Goal: Obtain resource: Download file/media

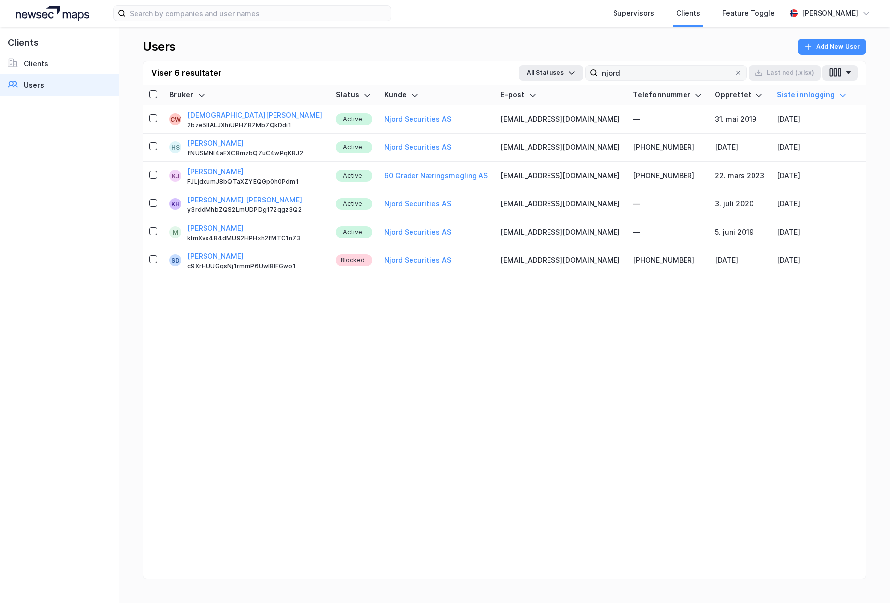
click at [688, 71] on input "njord" at bounding box center [666, 73] width 137 height 15
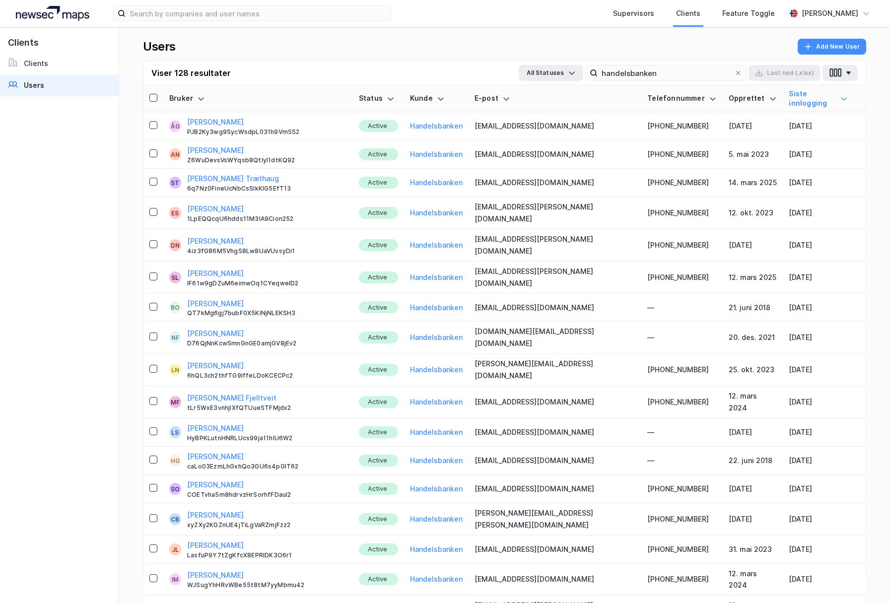
click at [319, 44] on div "Users Add New User" at bounding box center [505, 50] width 724 height 22
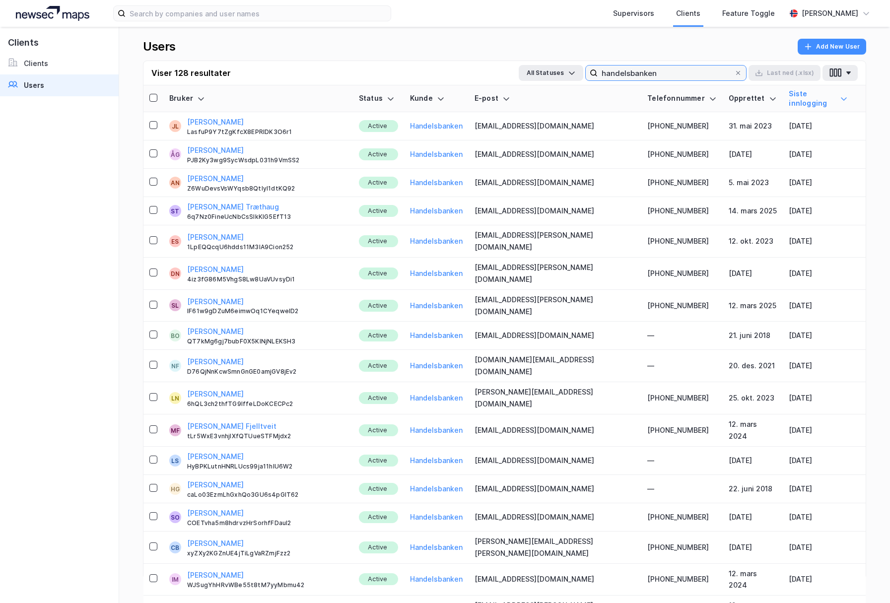
click at [616, 67] on input "handelsbanken" at bounding box center [666, 73] width 137 height 15
type input "n"
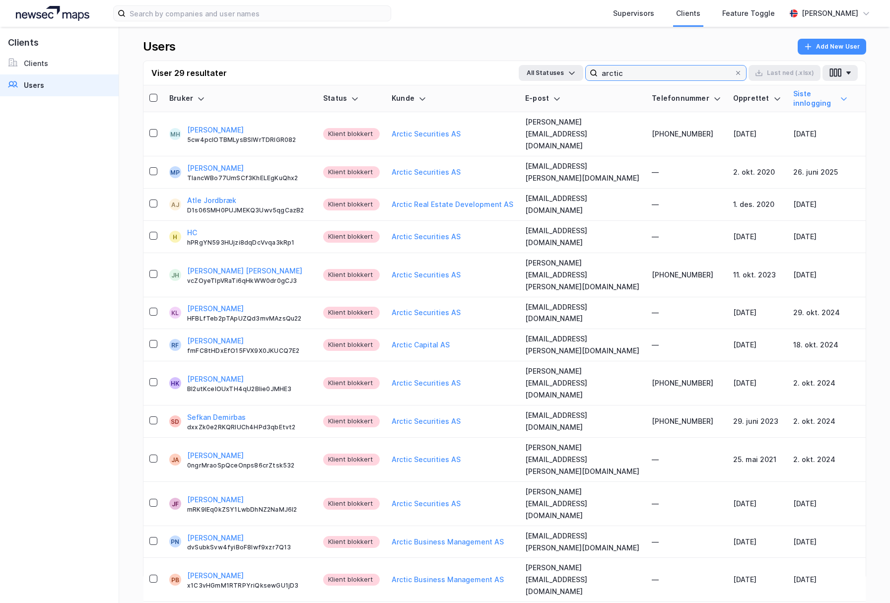
type input "arctic"
click at [648, 74] on input "arctic" at bounding box center [666, 73] width 137 height 15
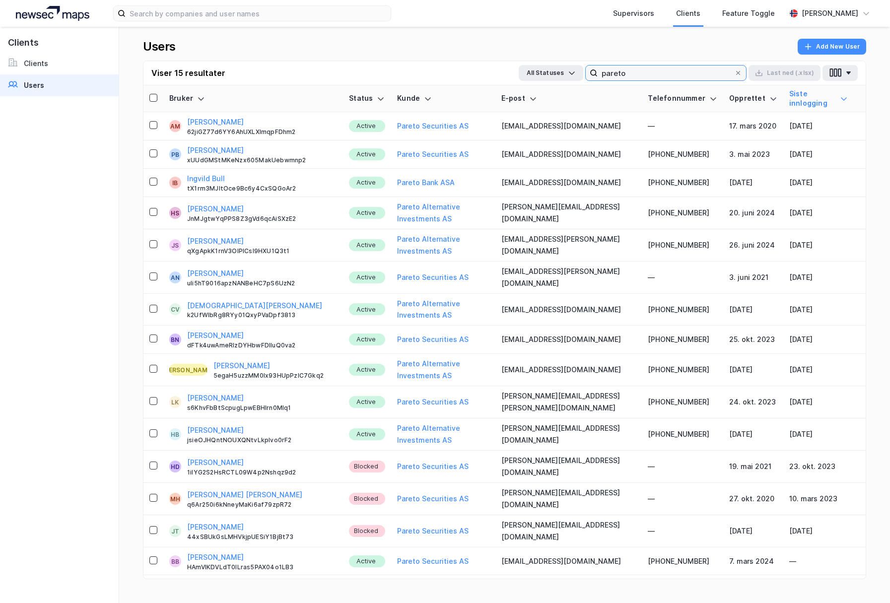
click at [651, 69] on input "pareto" at bounding box center [666, 73] width 137 height 15
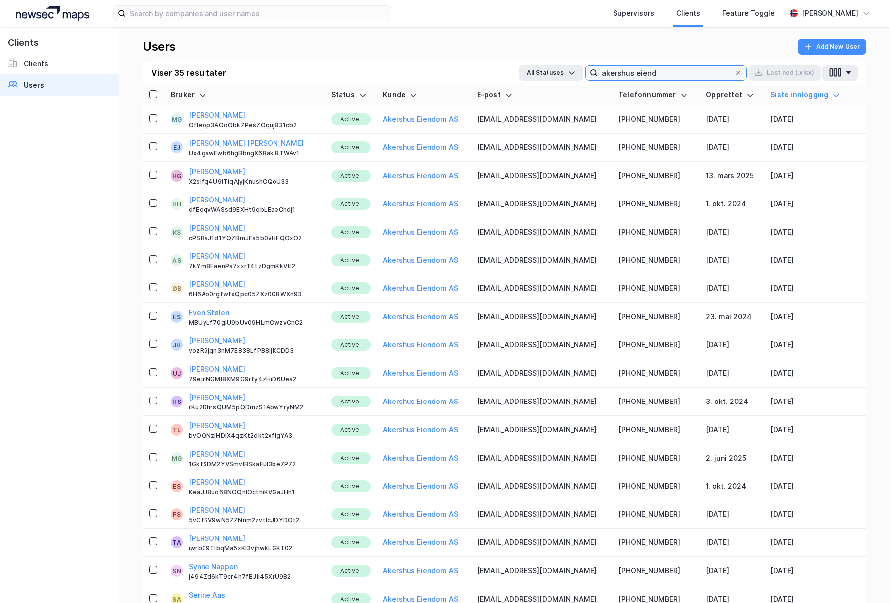
type input "akershus eiend"
click at [371, 95] on div "Status" at bounding box center [351, 94] width 40 height 9
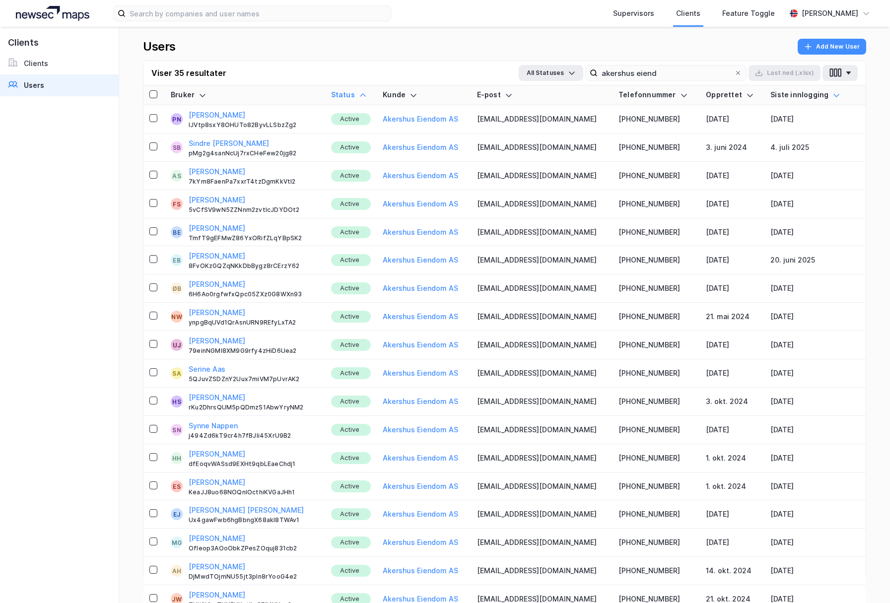
click at [833, 94] on icon at bounding box center [837, 95] width 8 height 8
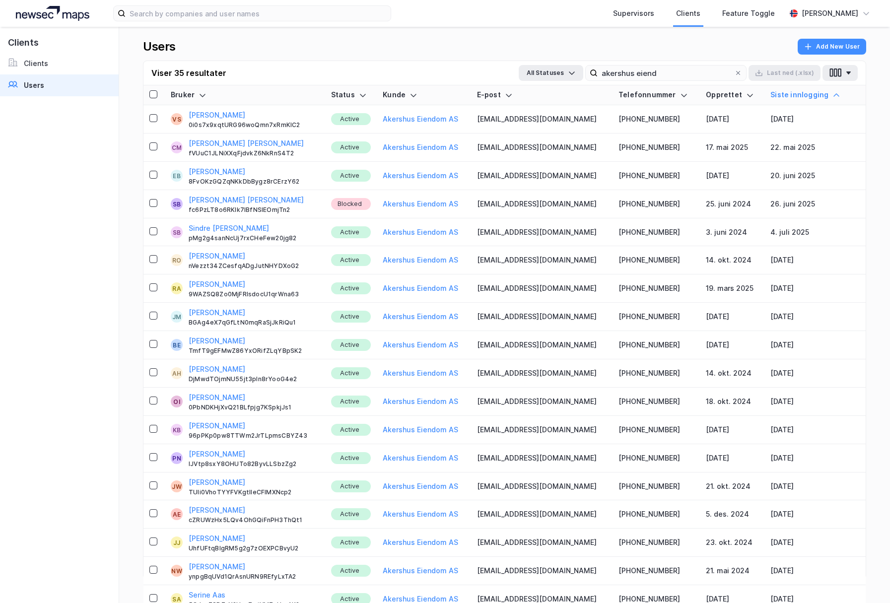
click at [824, 94] on div "Siste innlogging" at bounding box center [809, 94] width 76 height 9
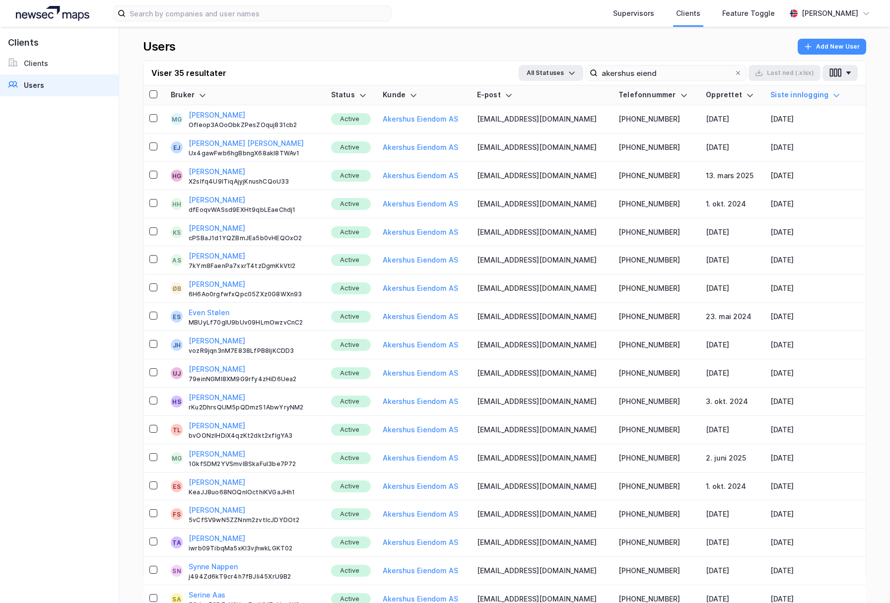
click at [833, 95] on icon at bounding box center [837, 95] width 8 height 8
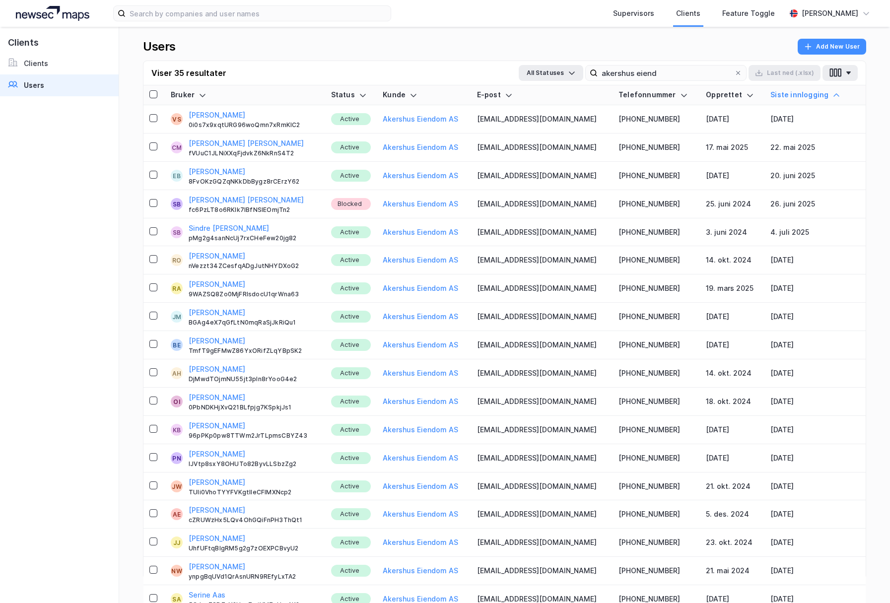
click at [833, 95] on icon at bounding box center [837, 95] width 8 height 8
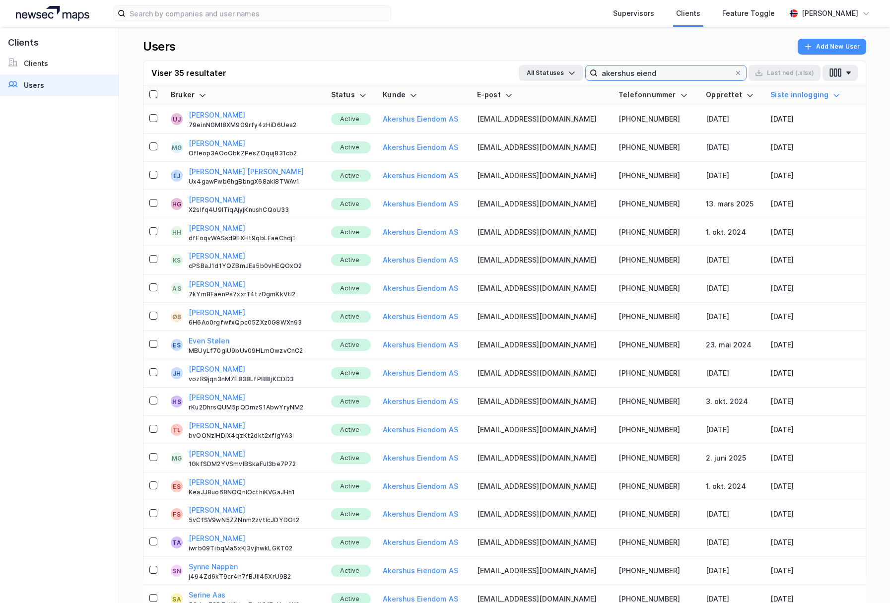
click at [733, 76] on input "akershus eiend" at bounding box center [666, 73] width 137 height 15
click at [739, 73] on icon at bounding box center [739, 73] width 6 height 6
click at [735, 73] on input "akershus eiend" at bounding box center [666, 73] width 137 height 15
click at [735, 70] on input "akershus eiend" at bounding box center [666, 73] width 137 height 15
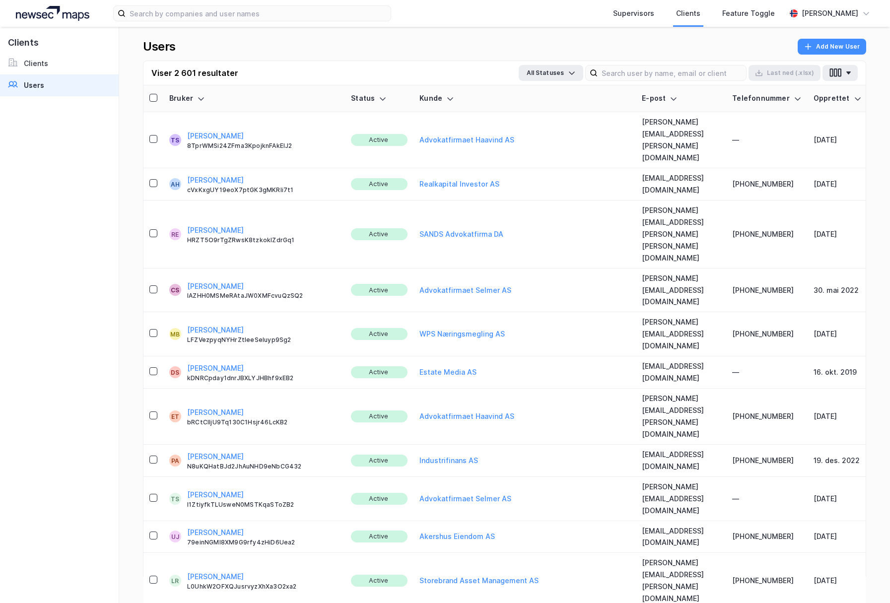
click at [417, 39] on div "Users Add New User" at bounding box center [505, 50] width 724 height 22
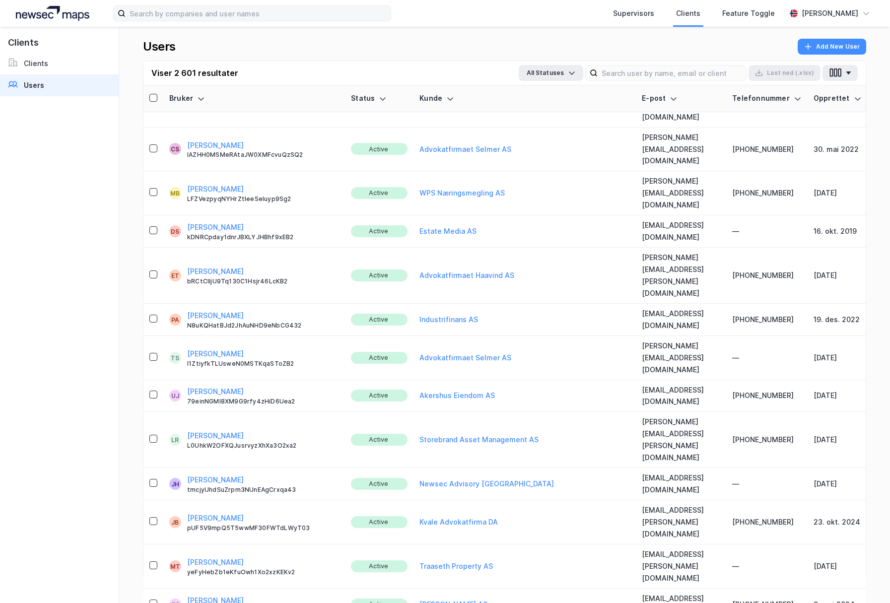
scroll to position [104, 0]
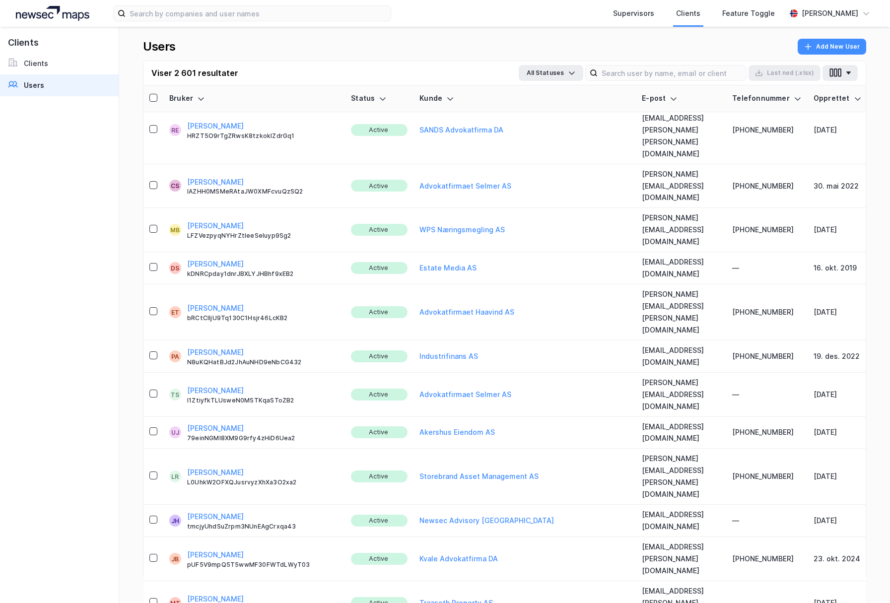
click at [654, 64] on div "Viser 2 601 resultater All Statuses Last [PERSON_NAME] (.xlsx)" at bounding box center [505, 73] width 723 height 24
click at [650, 70] on input at bounding box center [672, 73] width 148 height 15
click at [647, 73] on input at bounding box center [672, 73] width 148 height 15
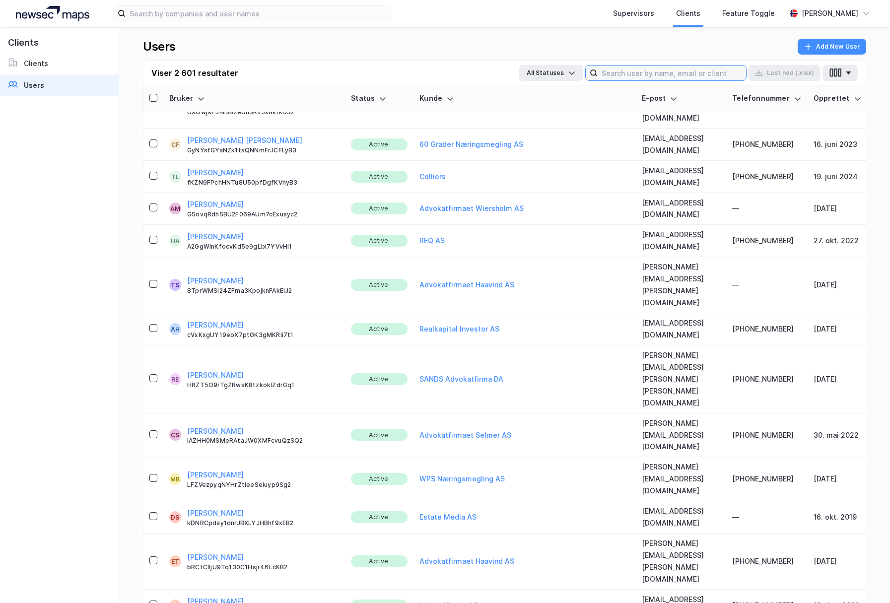
click at [634, 70] on input at bounding box center [672, 73] width 148 height 15
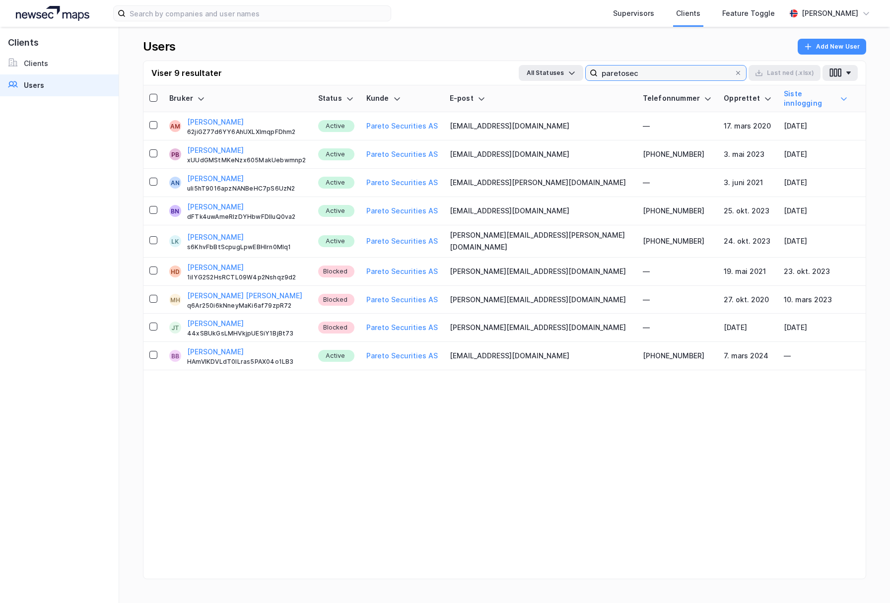
click at [647, 72] on input "paretosec" at bounding box center [666, 73] width 137 height 15
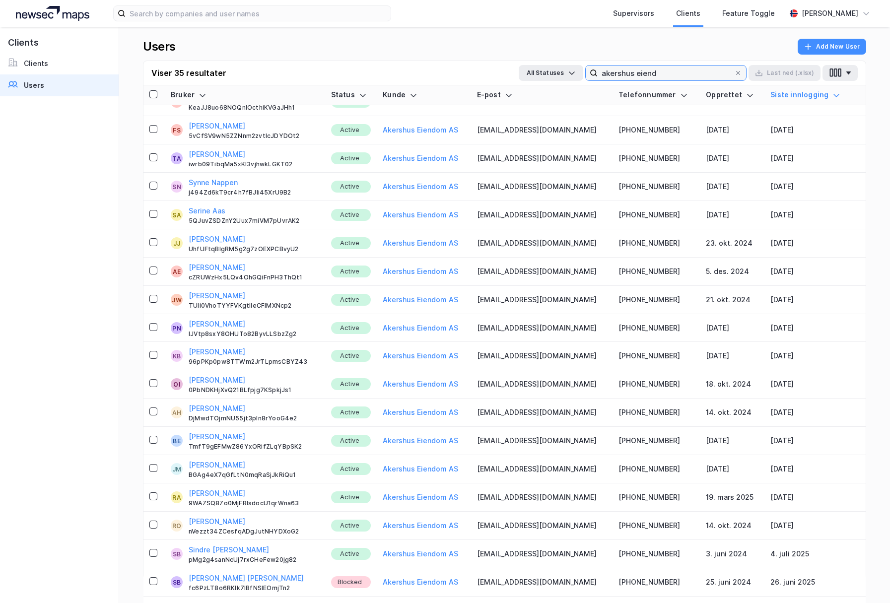
scroll to position [491, 0]
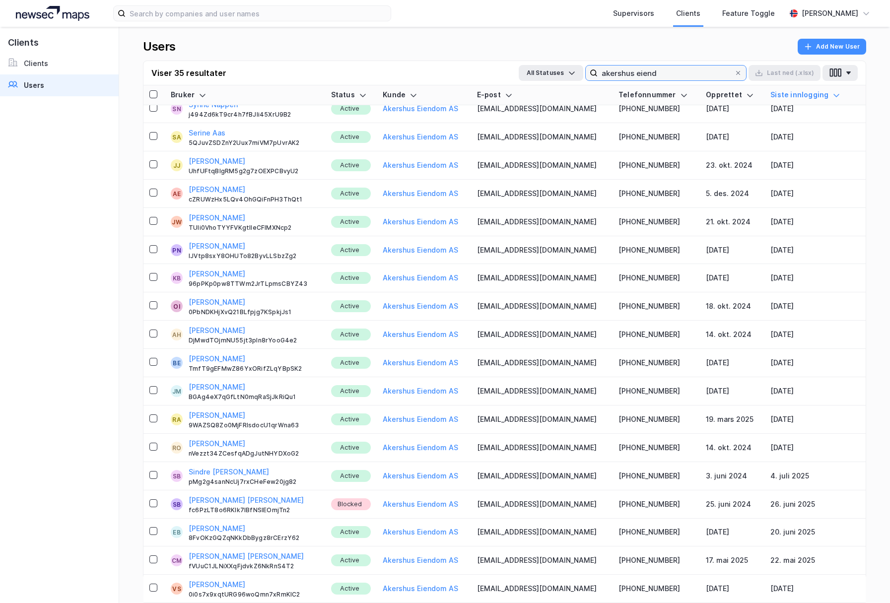
type input "akershus eiend"
click at [148, 93] on th at bounding box center [154, 95] width 21 height 20
click at [150, 93] on icon at bounding box center [153, 94] width 7 height 7
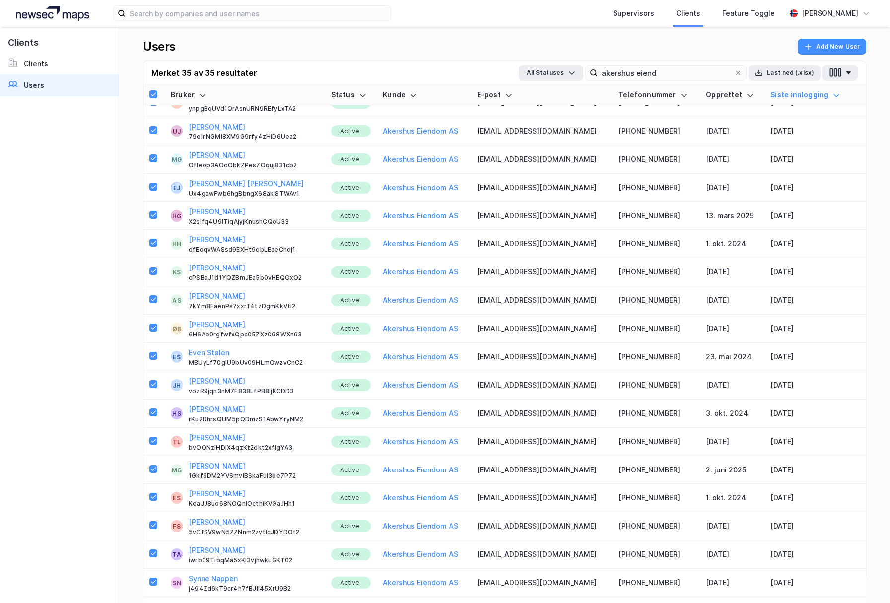
scroll to position [0, 0]
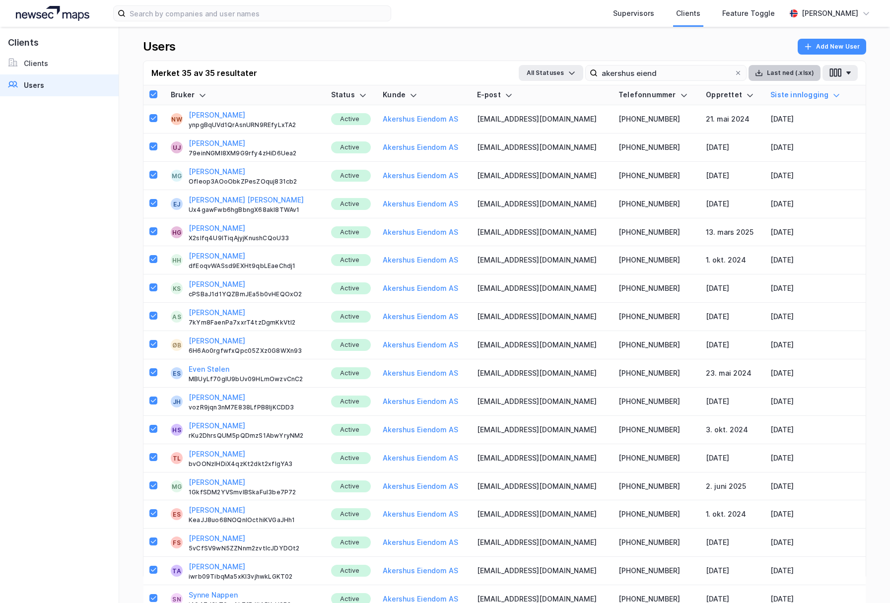
click at [798, 71] on button "Last ned (.xlsx)" at bounding box center [785, 73] width 72 height 16
click at [512, 95] on icon at bounding box center [509, 95] width 6 height 3
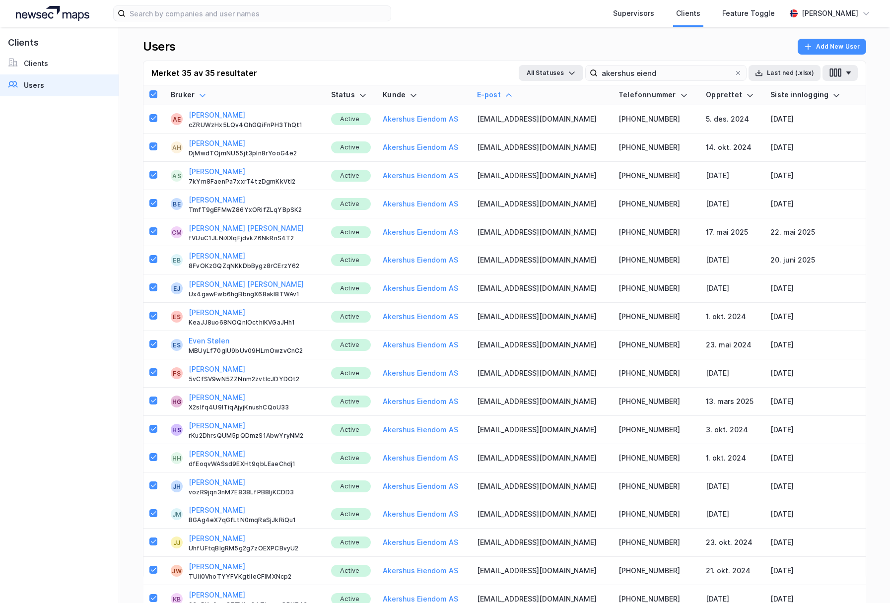
click at [206, 90] on div at bounding box center [203, 94] width 8 height 9
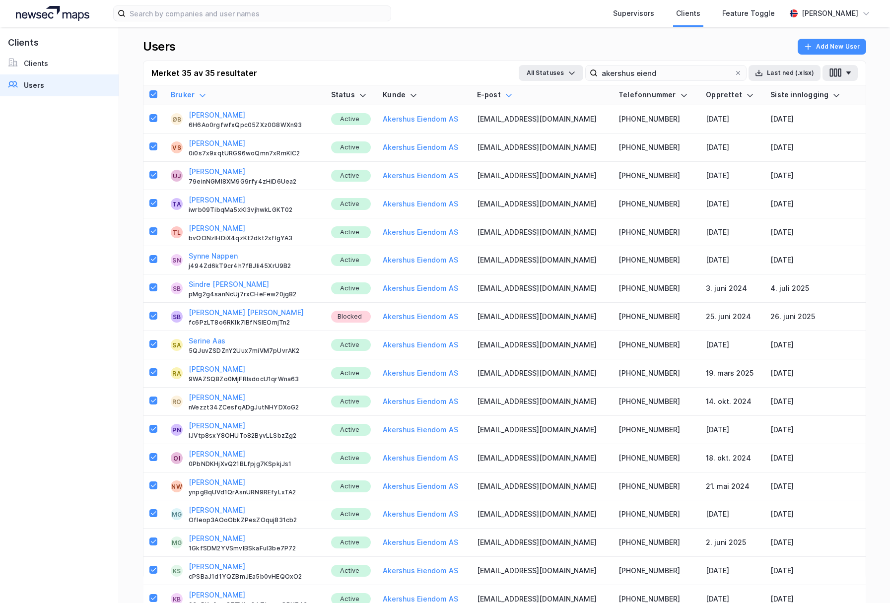
click at [202, 95] on icon at bounding box center [203, 95] width 6 height 3
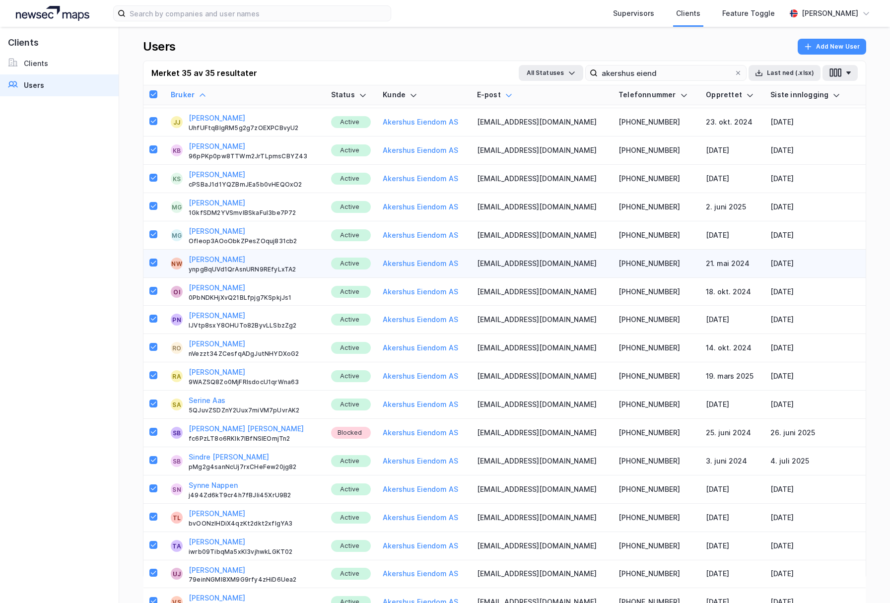
scroll to position [491, 0]
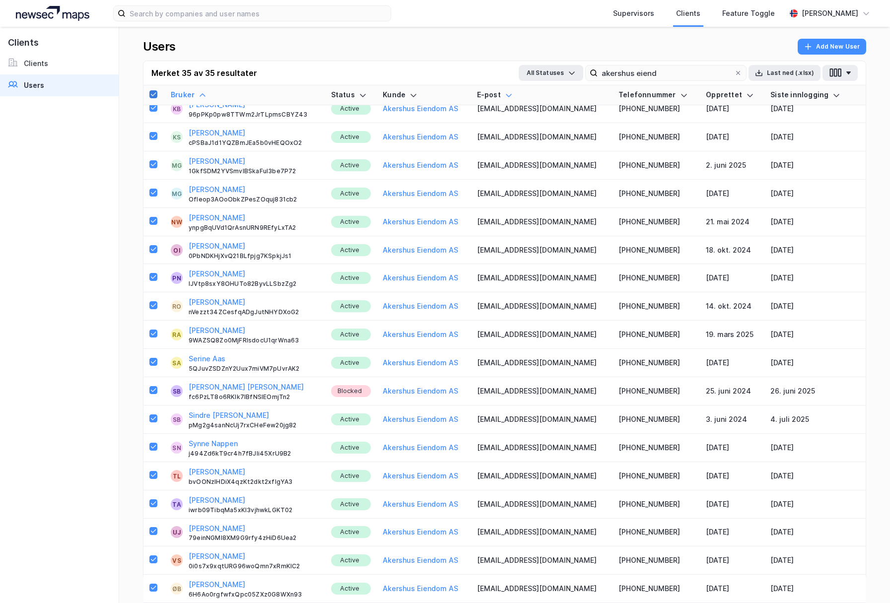
click at [152, 93] on icon at bounding box center [153, 94] width 7 height 7
click at [236, 55] on div "Users Add New User" at bounding box center [505, 50] width 724 height 22
